Goal: Information Seeking & Learning: Learn about a topic

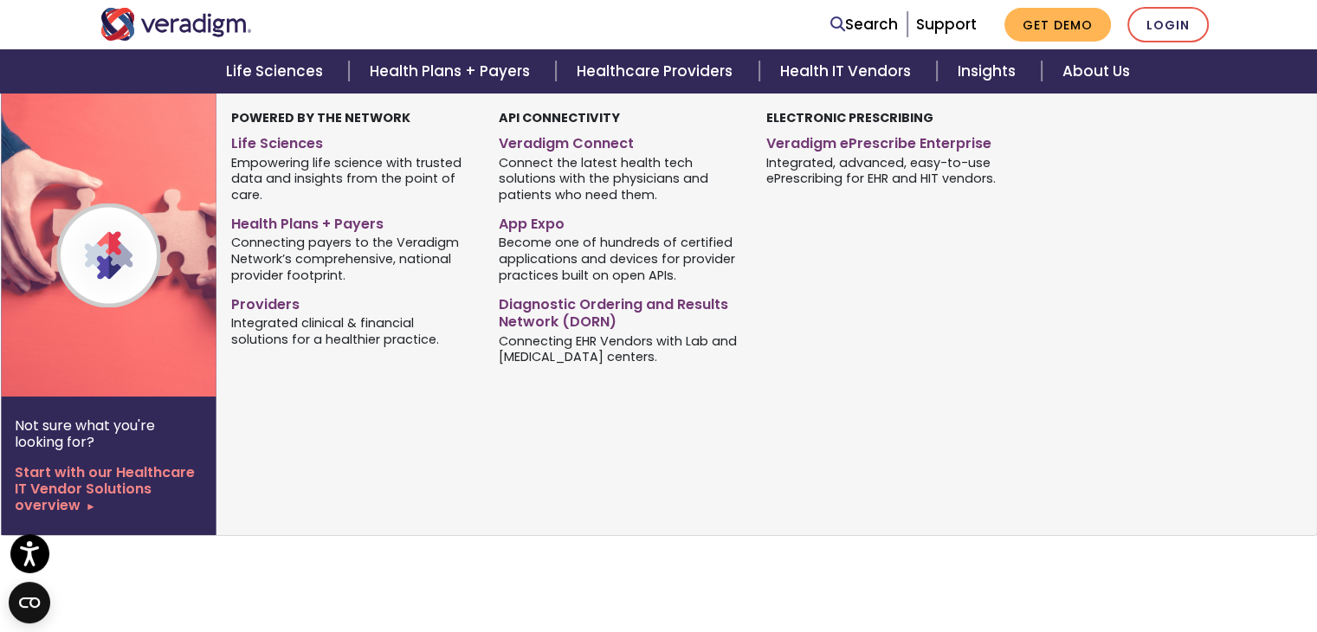
scroll to position [868, 0]
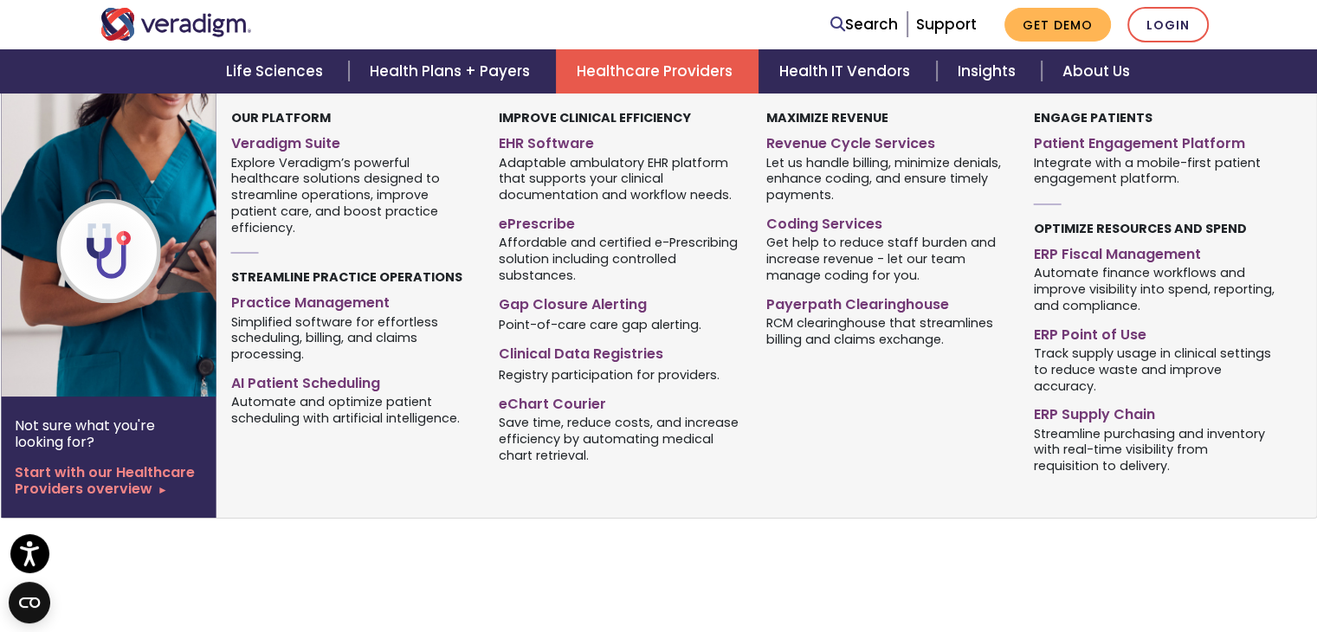
click at [647, 49] on link "Healthcare Providers" at bounding box center [657, 71] width 203 height 44
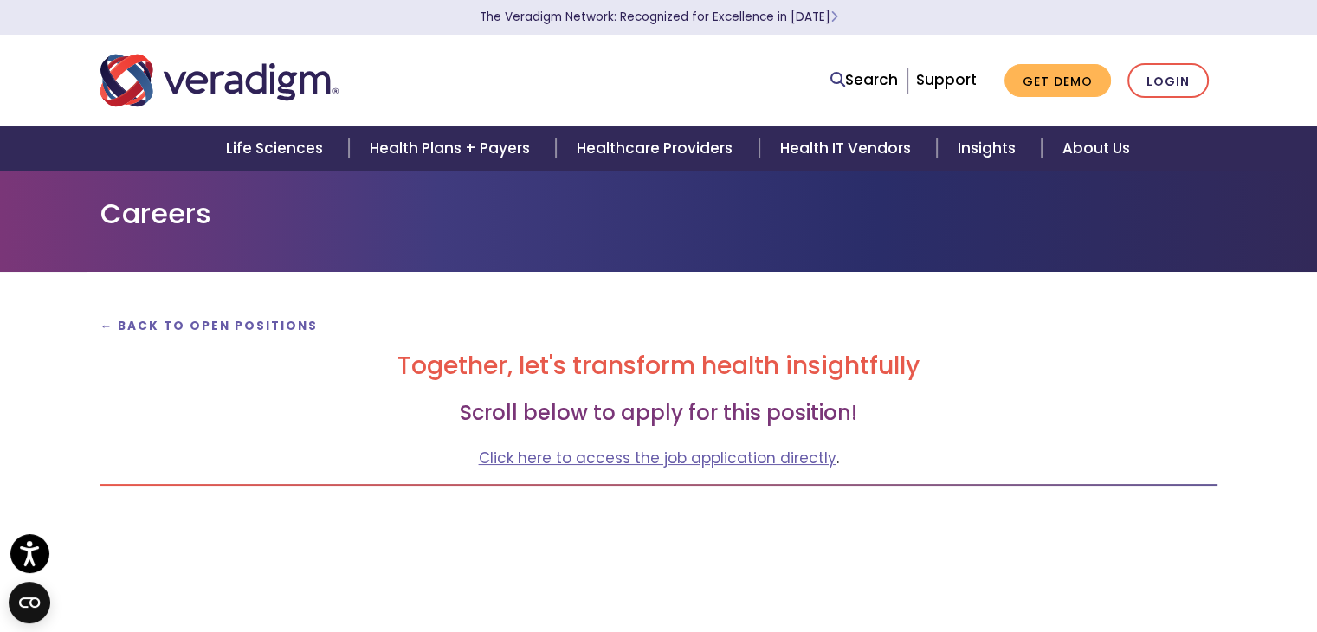
scroll to position [868, 0]
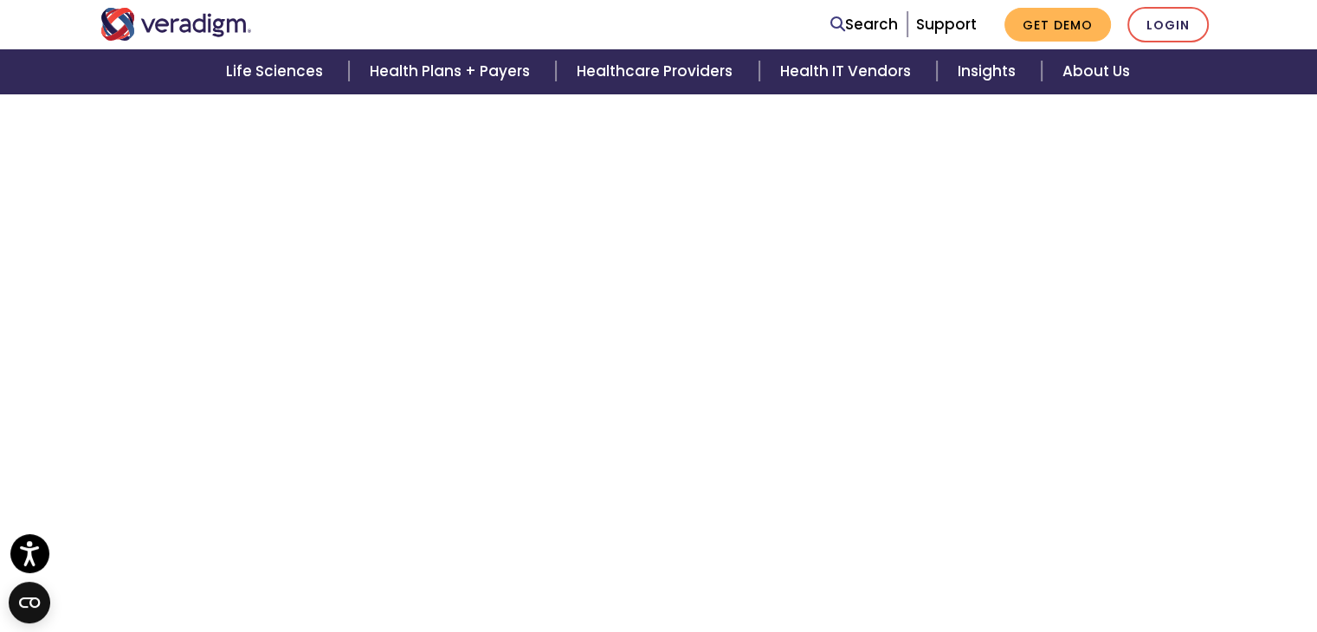
scroll to position [2495, 0]
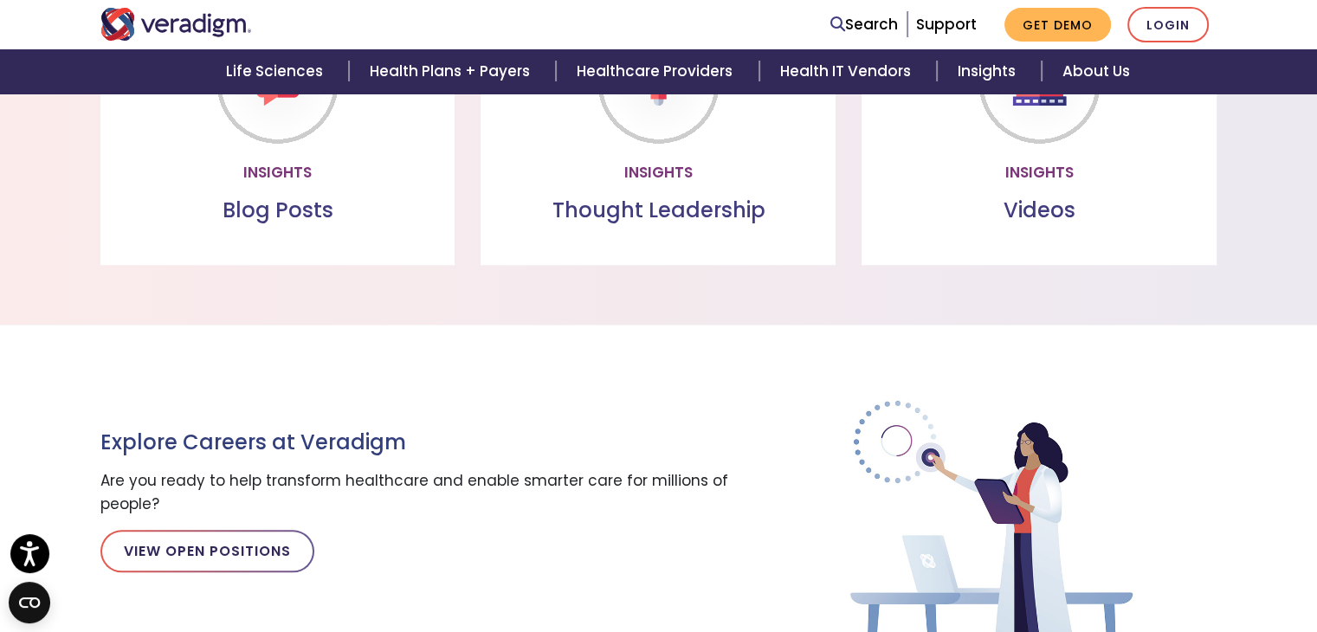
scroll to position [1746, 0]
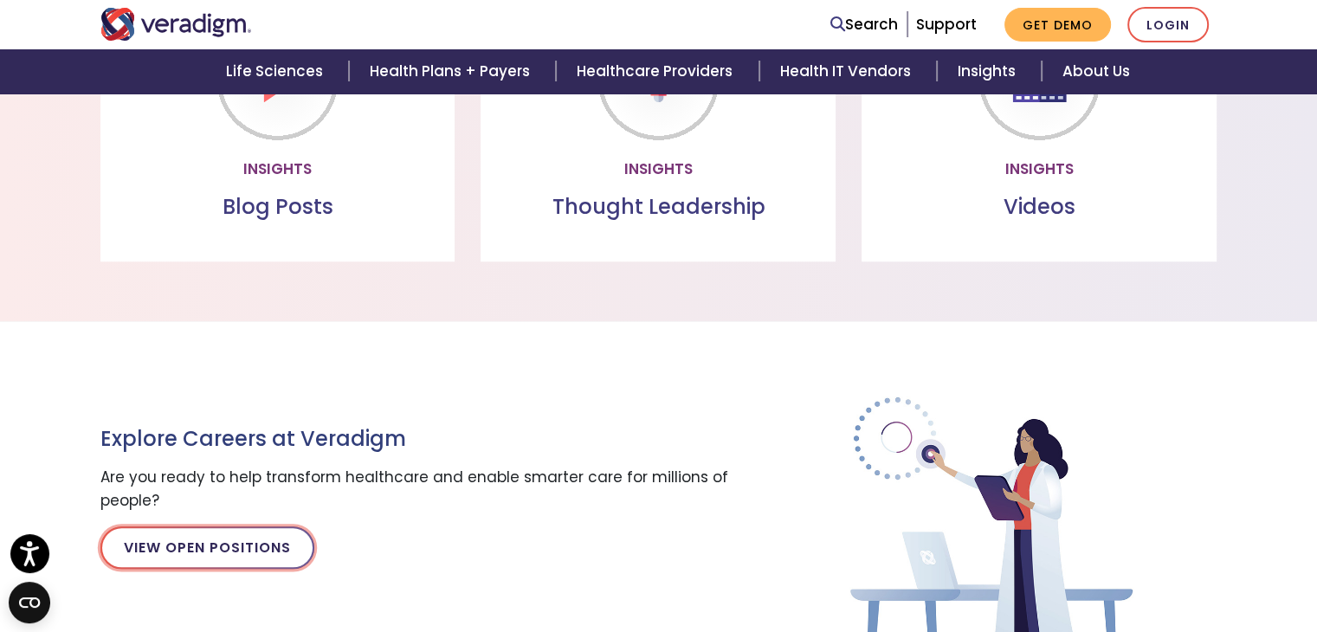
click at [197, 531] on link "View Open Positions" at bounding box center [207, 547] width 214 height 42
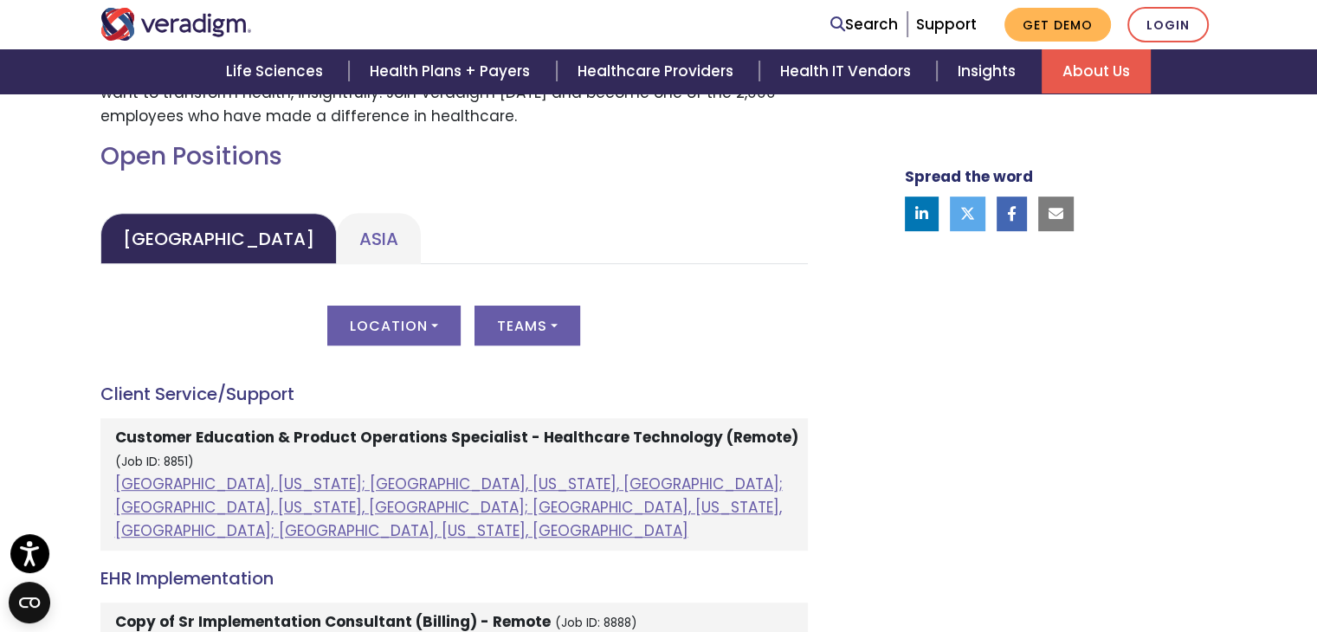
scroll to position [748, 0]
click at [337, 235] on link "Asia" at bounding box center [379, 238] width 84 height 51
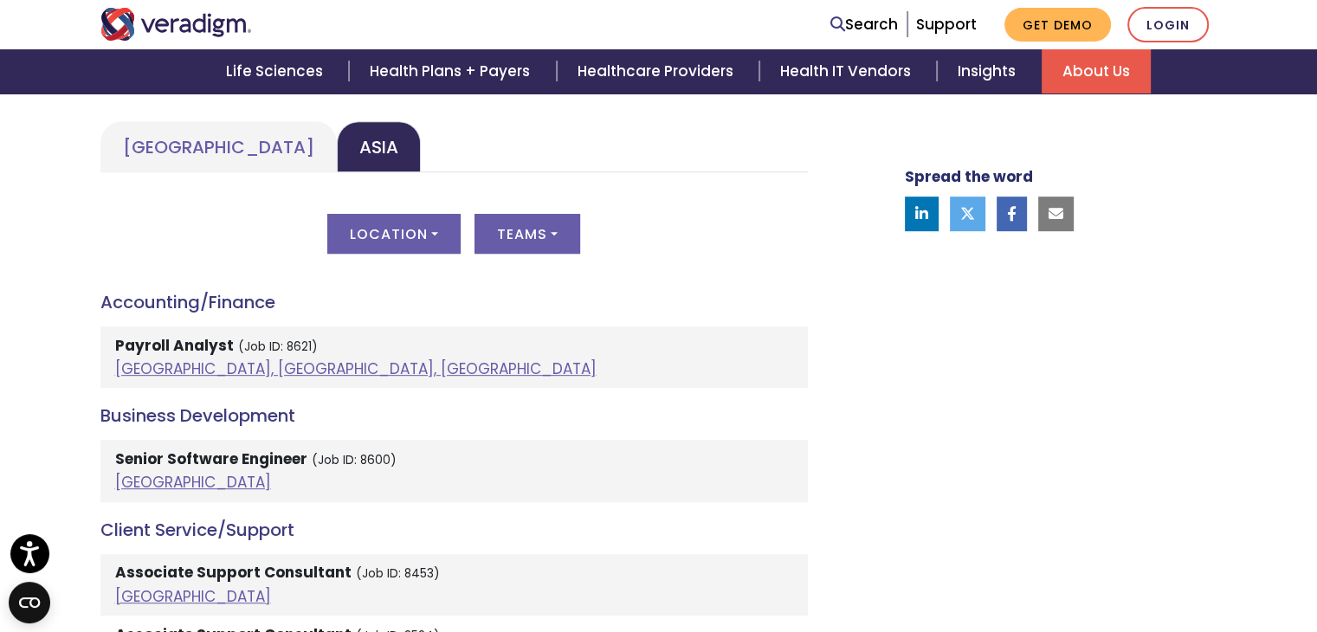
scroll to position [838, 0]
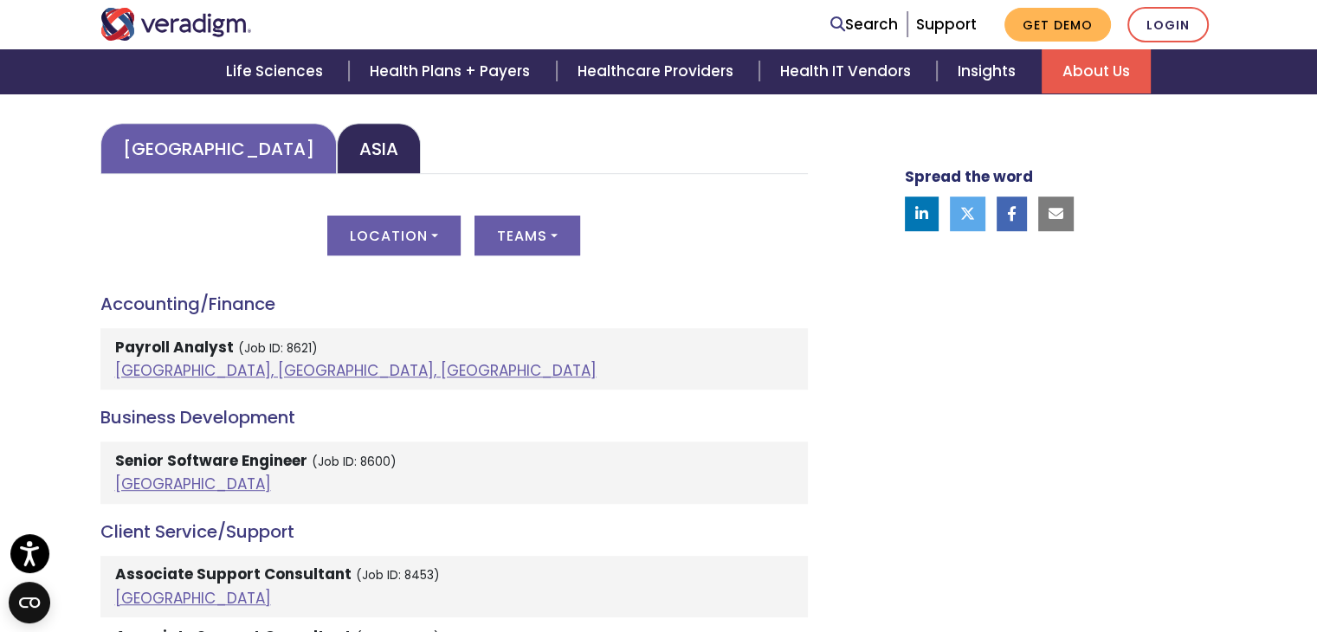
click at [205, 150] on link "[GEOGRAPHIC_DATA]" at bounding box center [218, 148] width 236 height 51
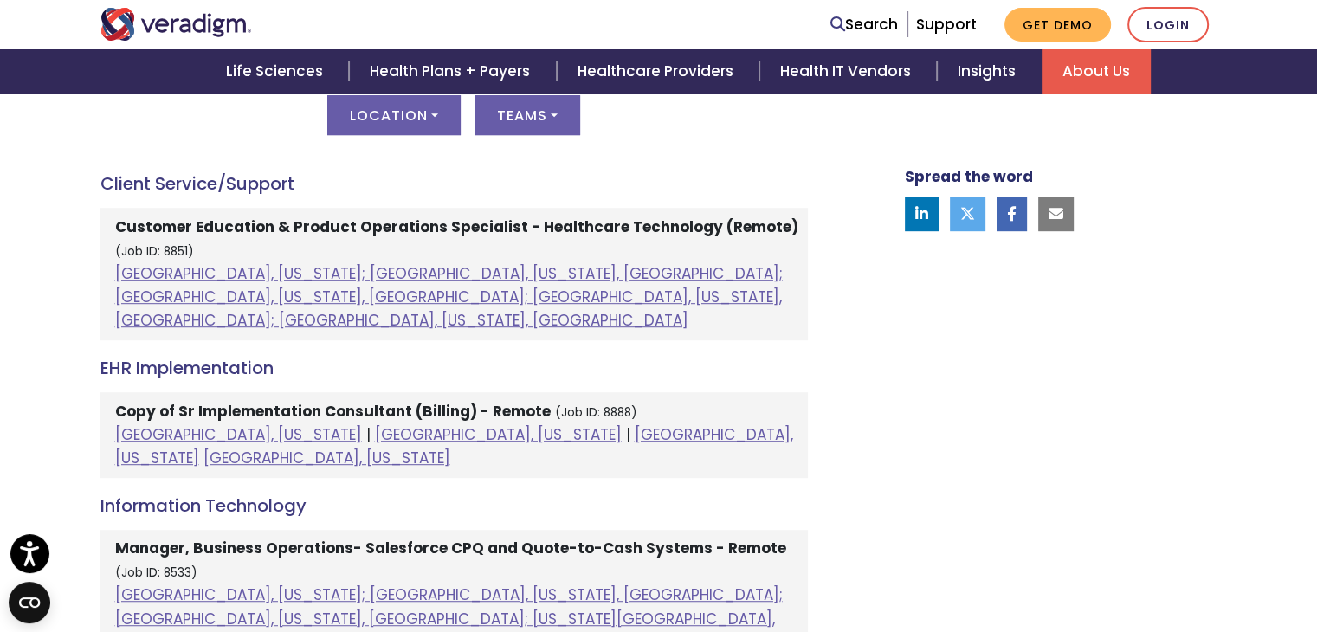
scroll to position [959, 0]
